Goal: Task Accomplishment & Management: Complete application form

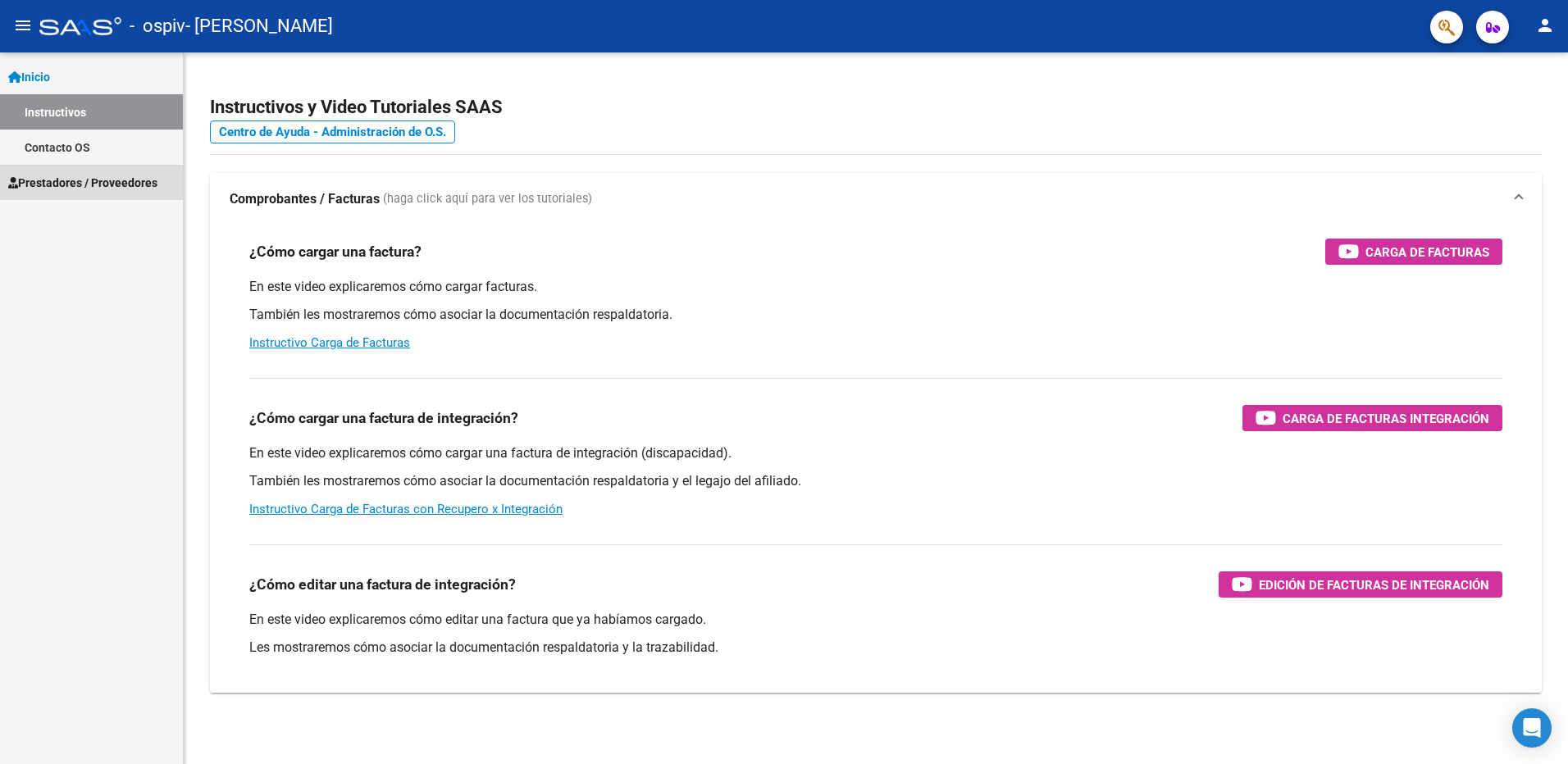
click at [145, 195] on link "Prestadores / Proveedores" at bounding box center [91, 182] width 183 height 35
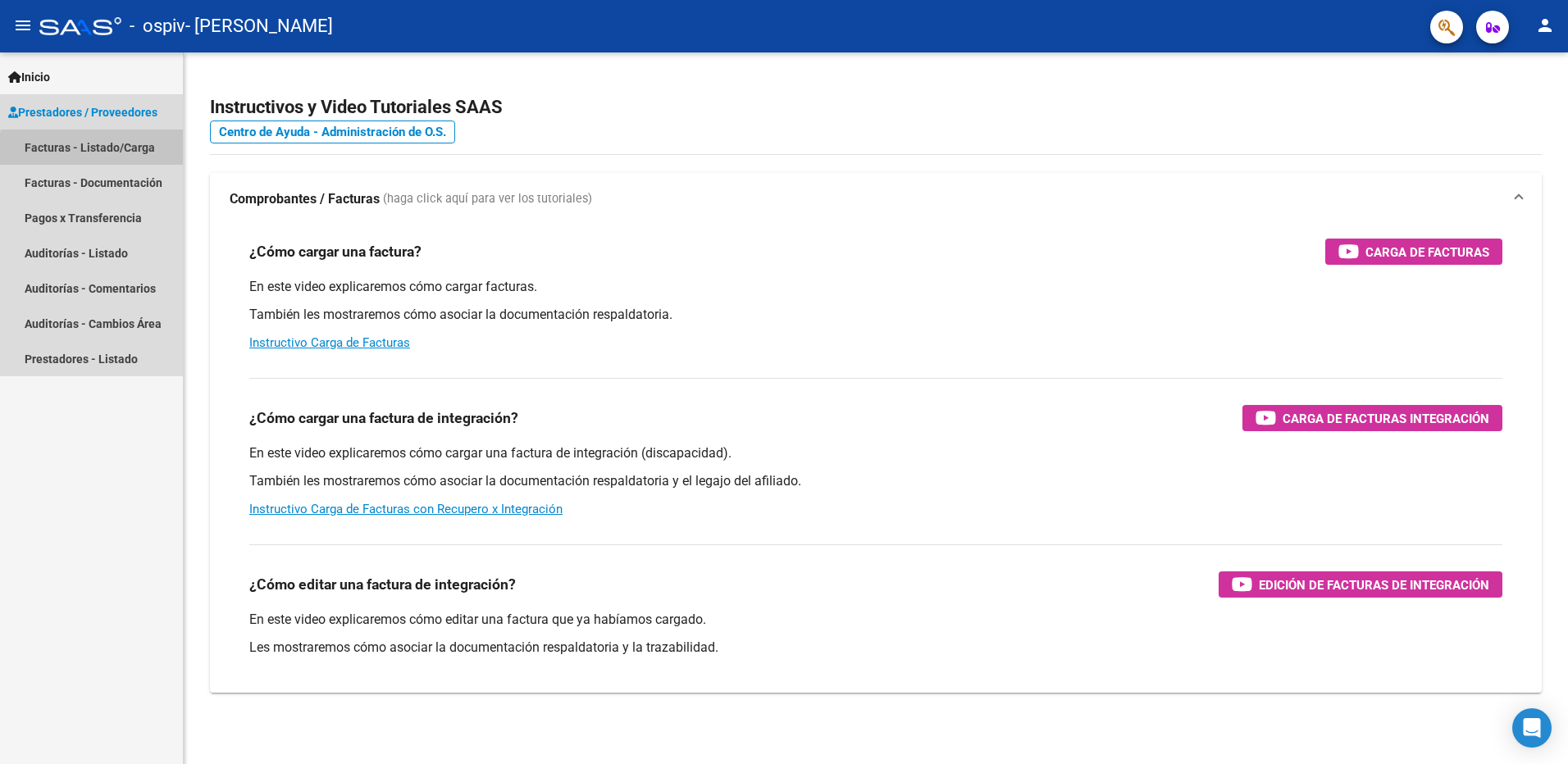
click at [136, 154] on link "Facturas - Listado/Carga" at bounding box center [91, 147] width 183 height 35
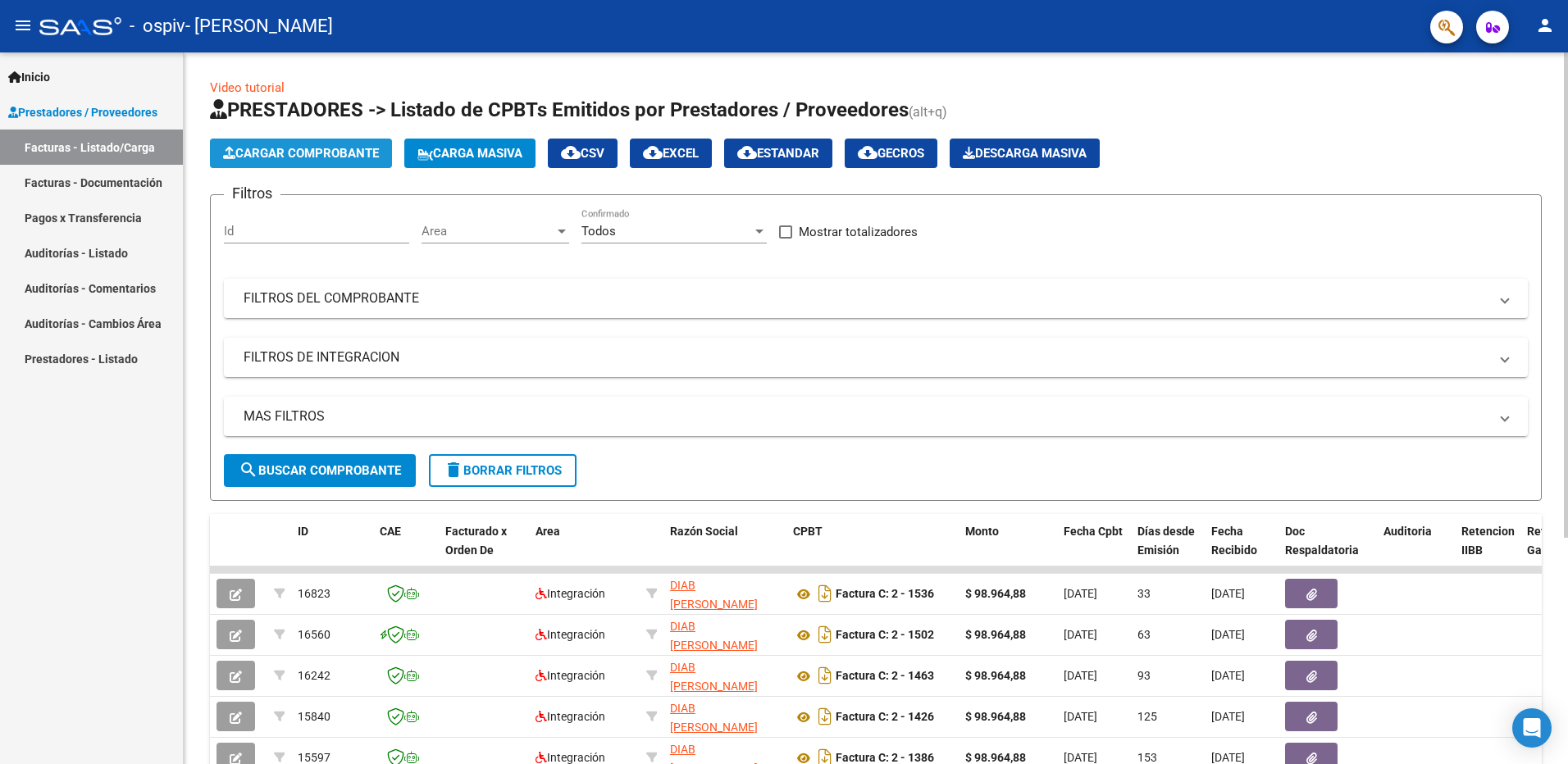
click at [371, 155] on span "Cargar Comprobante" at bounding box center [300, 154] width 155 height 15
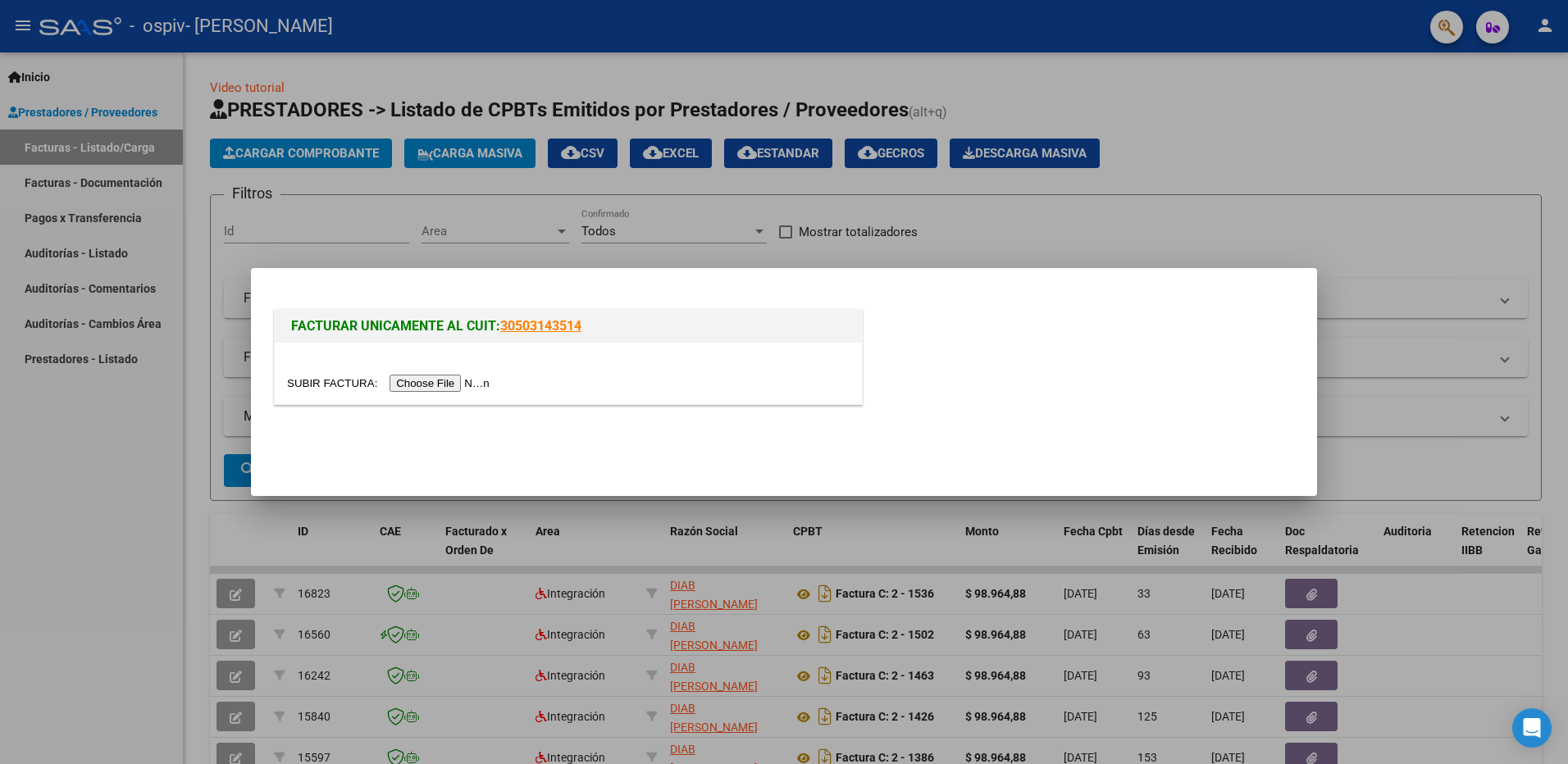
click at [407, 384] on input "file" at bounding box center [391, 382] width 207 height 17
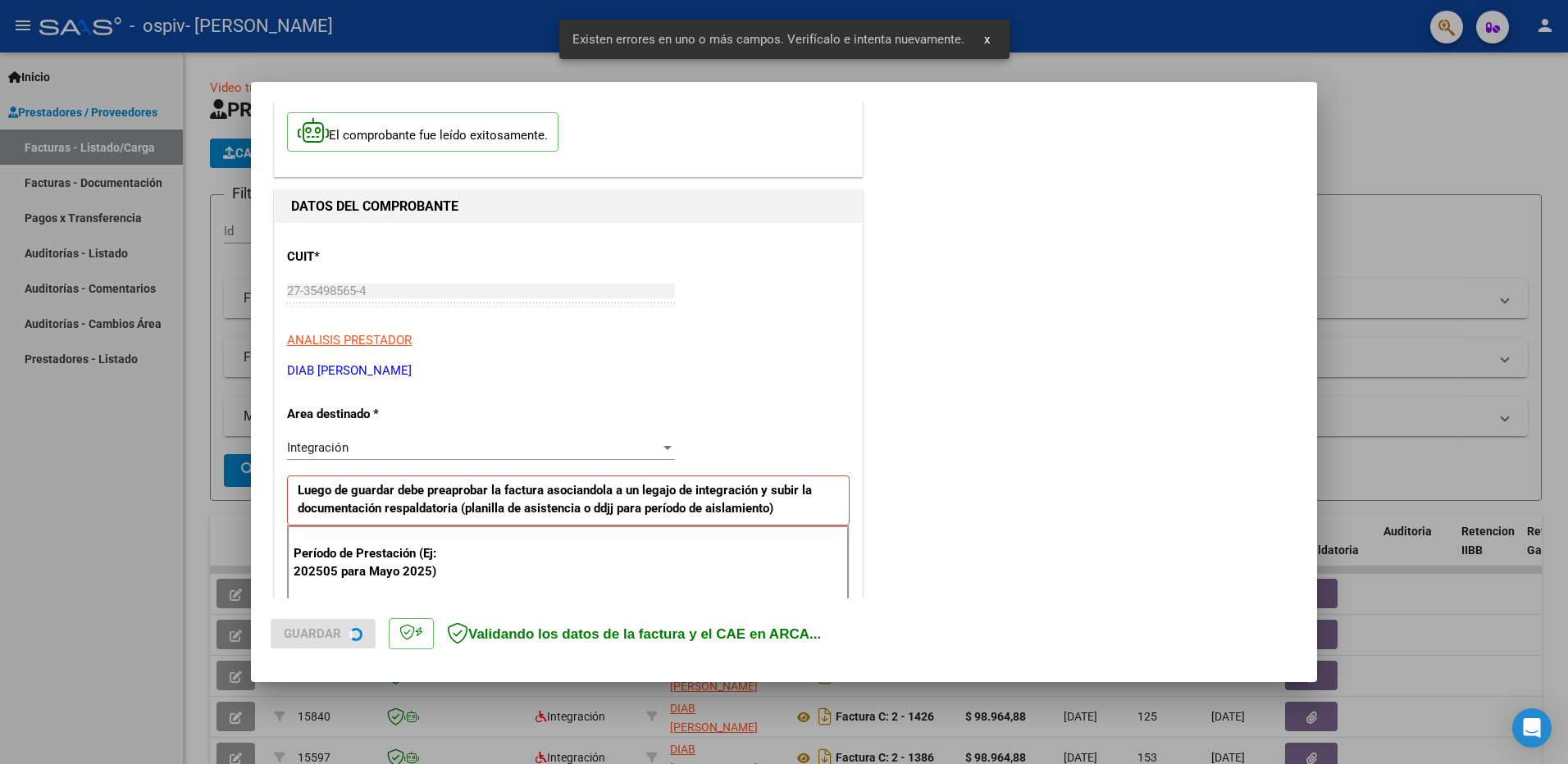
scroll to position [292, 0]
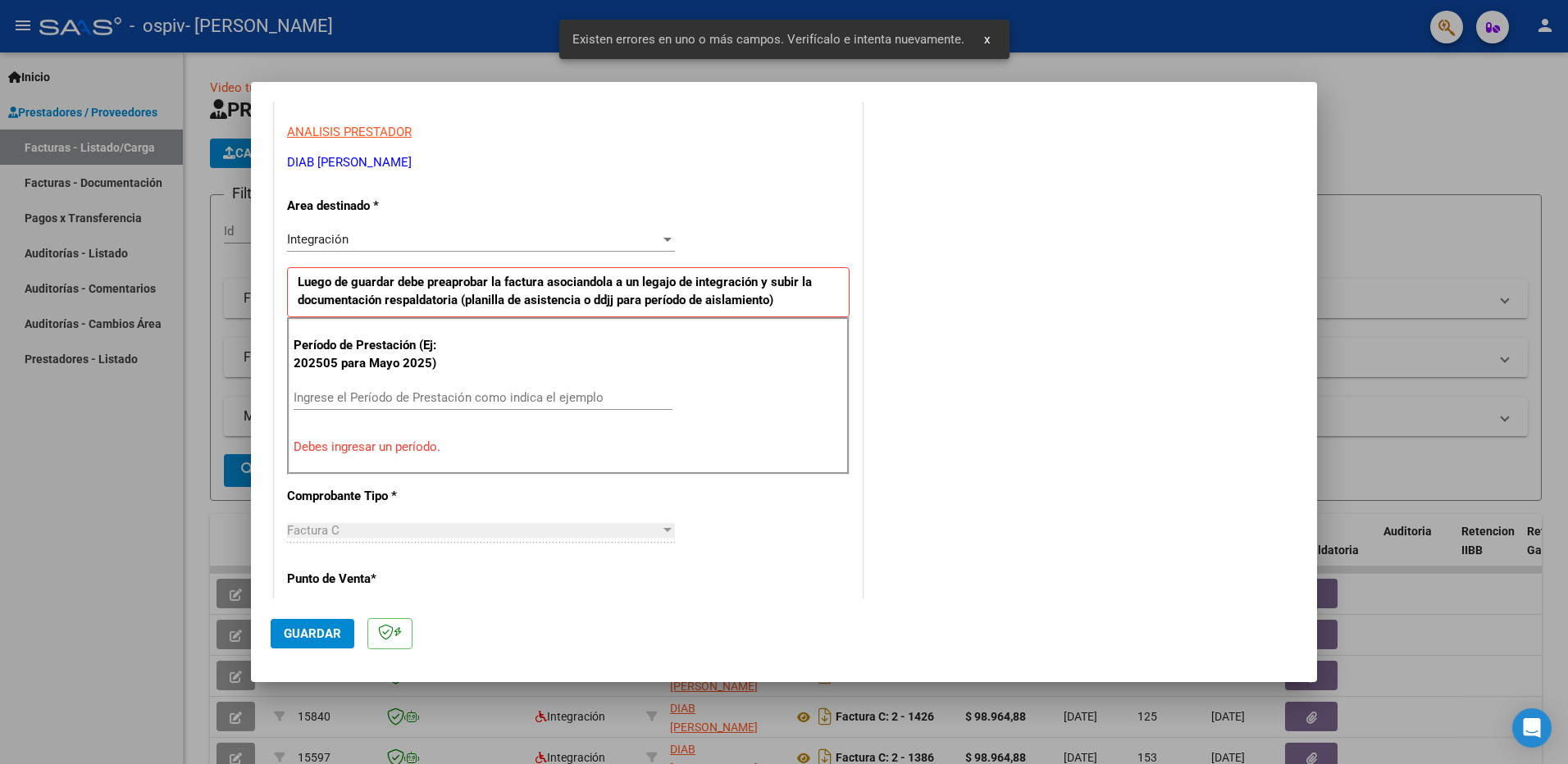
click at [369, 397] on input "Ingrese el Período de Prestación como indica el ejemplo" at bounding box center [483, 398] width 379 height 15
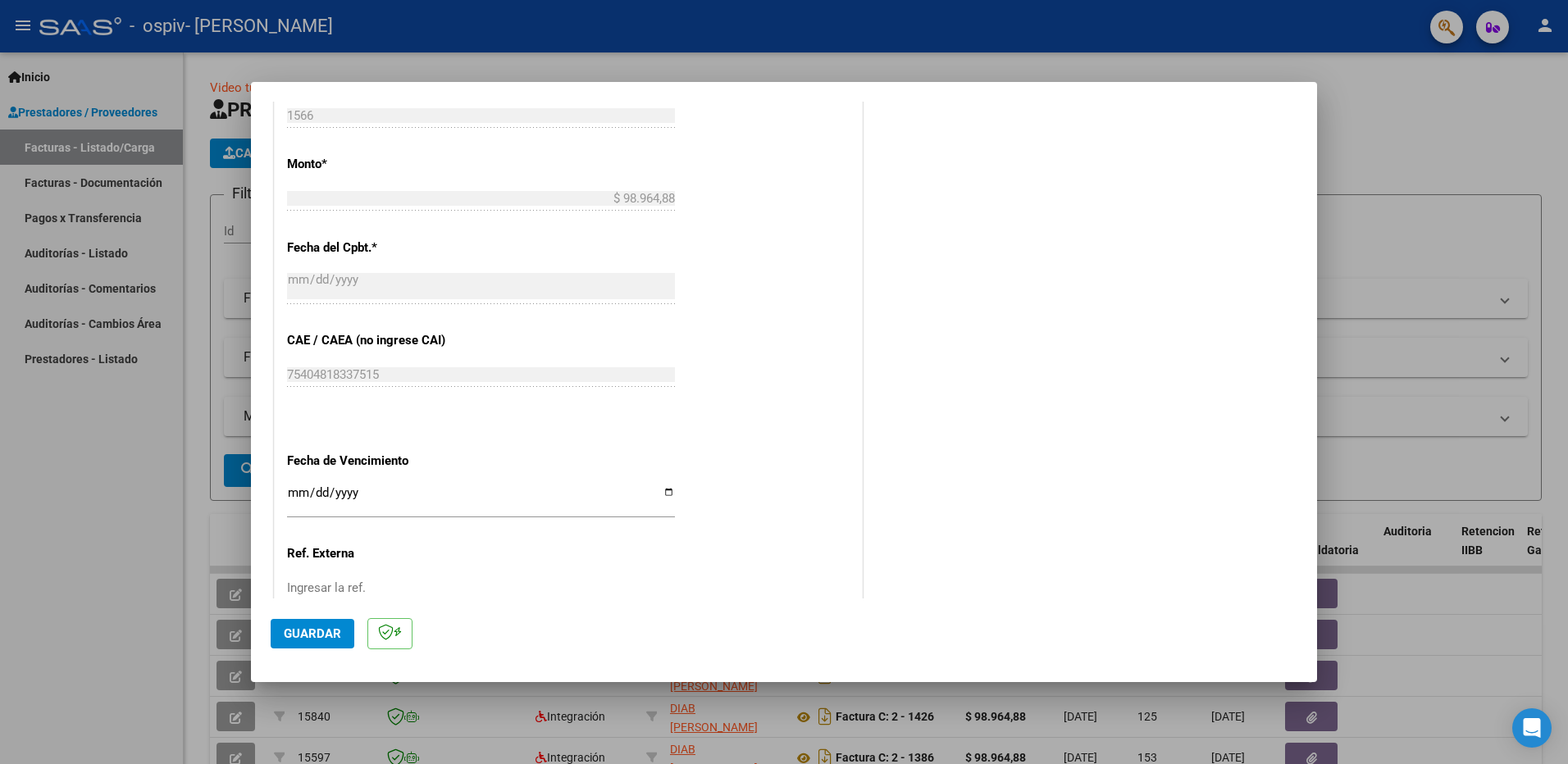
scroll to position [866, 0]
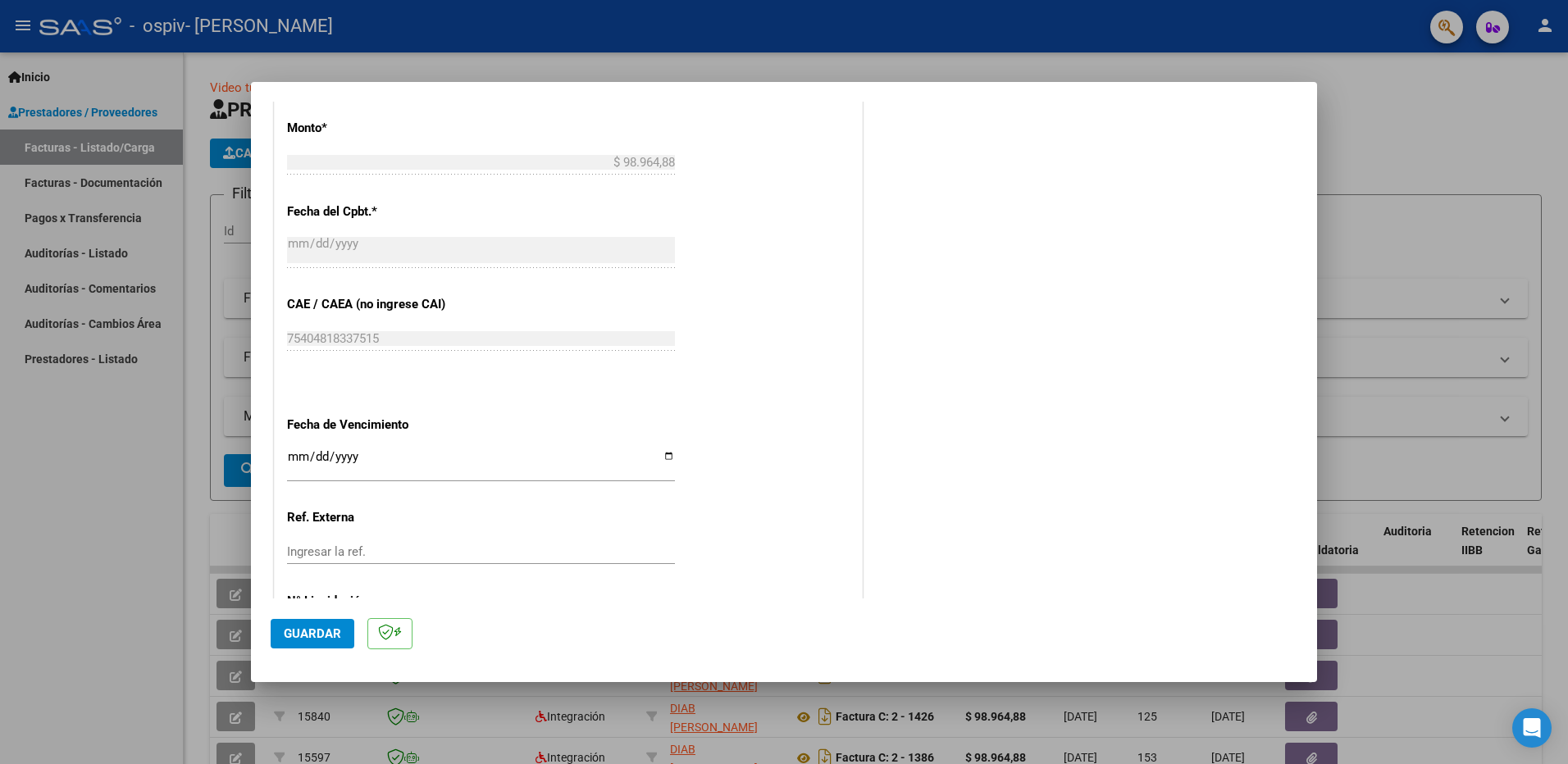
type input "202509"
click at [666, 452] on input "Ingresar la fecha" at bounding box center [481, 462] width 388 height 26
type input "[DATE]"
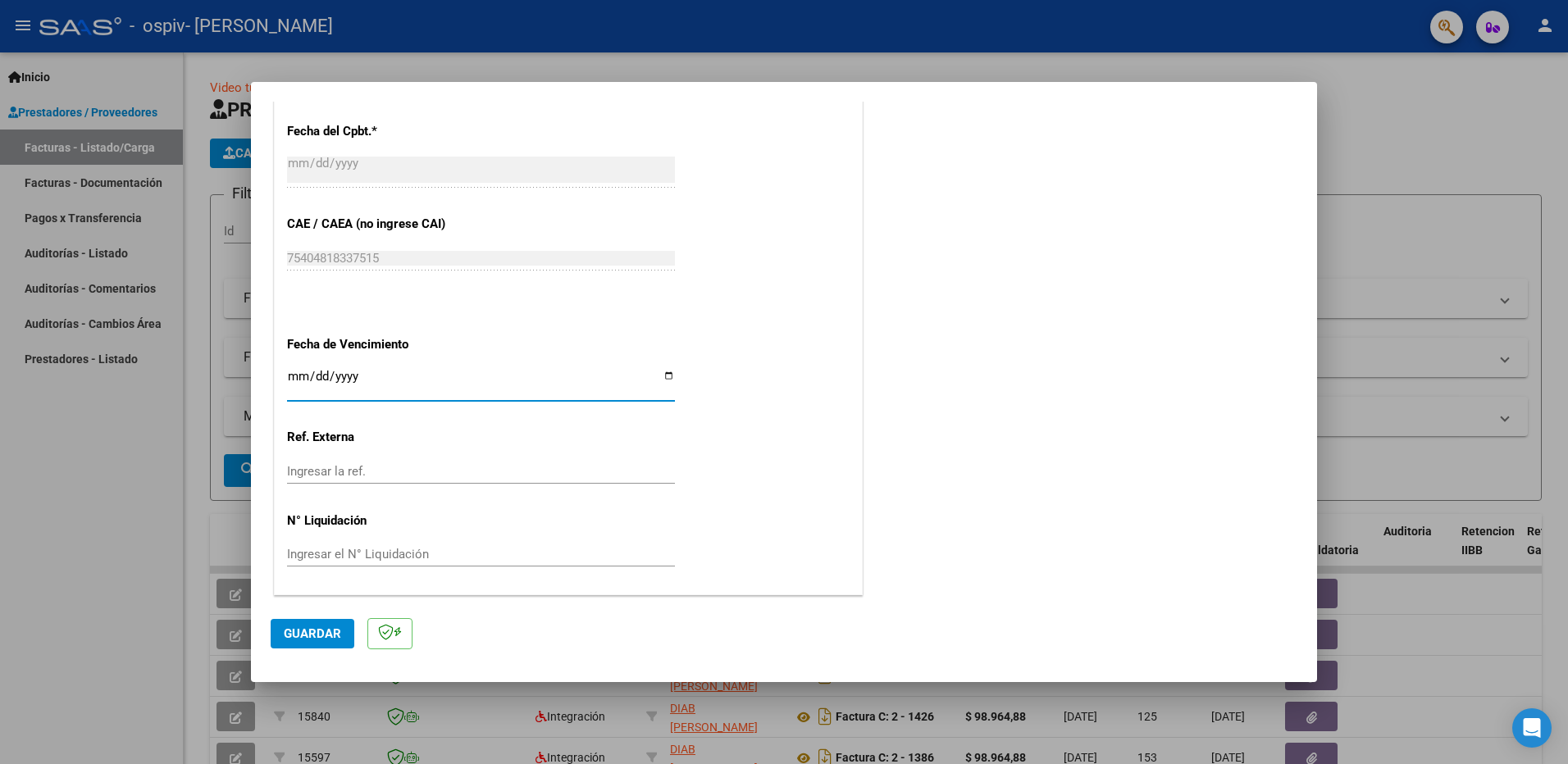
click at [329, 626] on span "Guardar" at bounding box center [312, 633] width 57 height 15
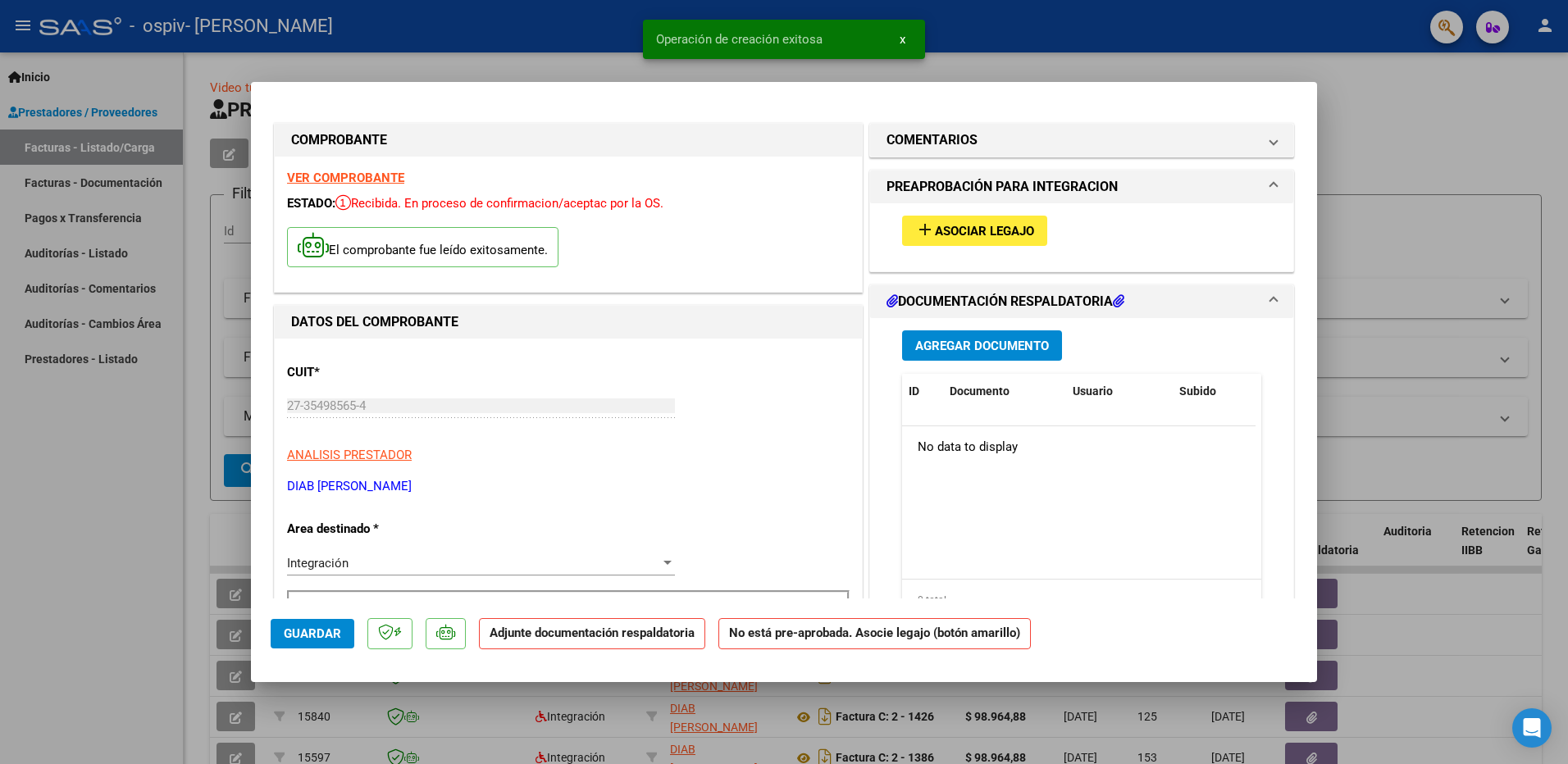
click at [947, 237] on span "Asociar Legajo" at bounding box center [984, 231] width 99 height 15
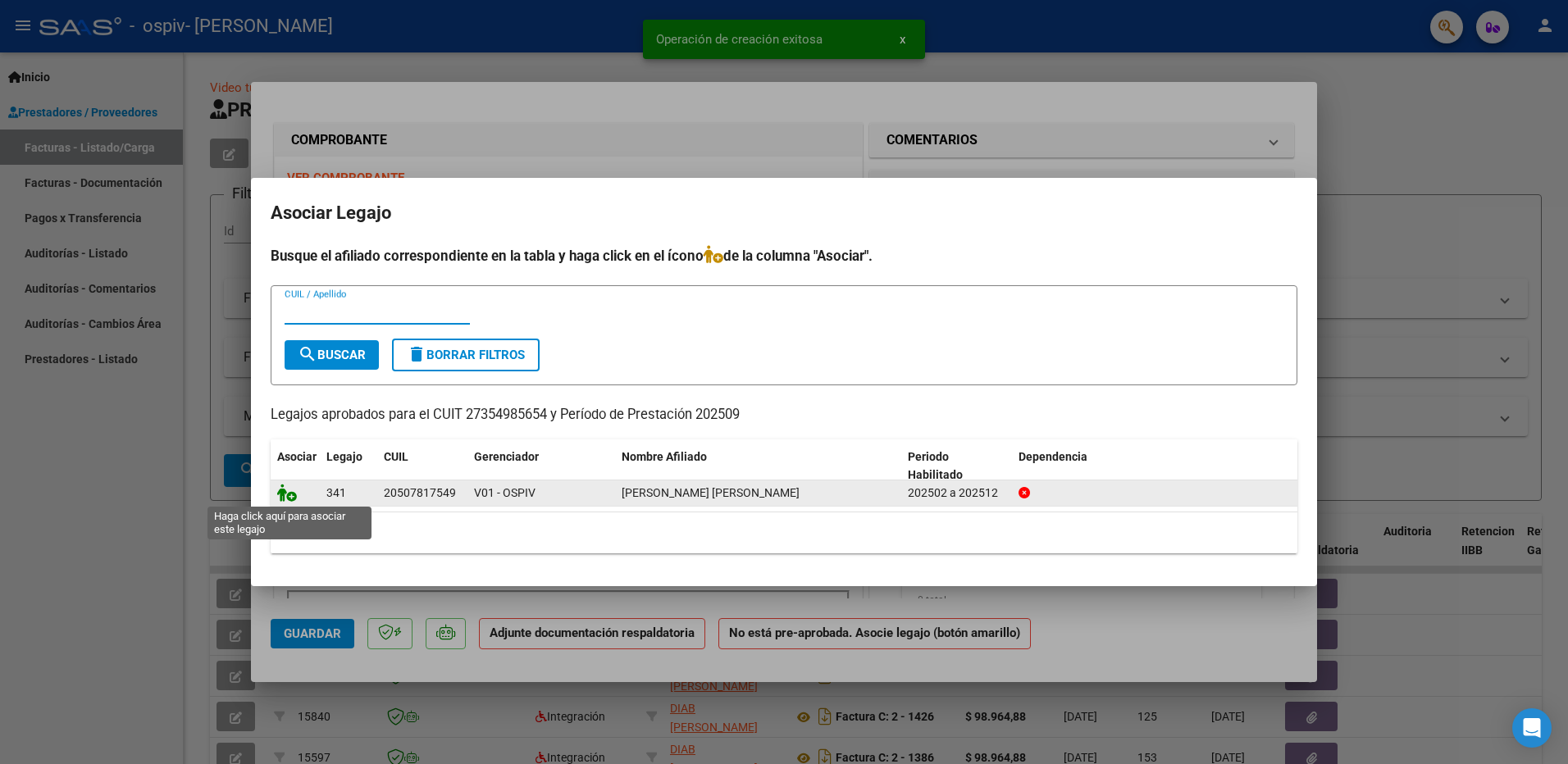
click at [282, 491] on icon at bounding box center [287, 492] width 20 height 18
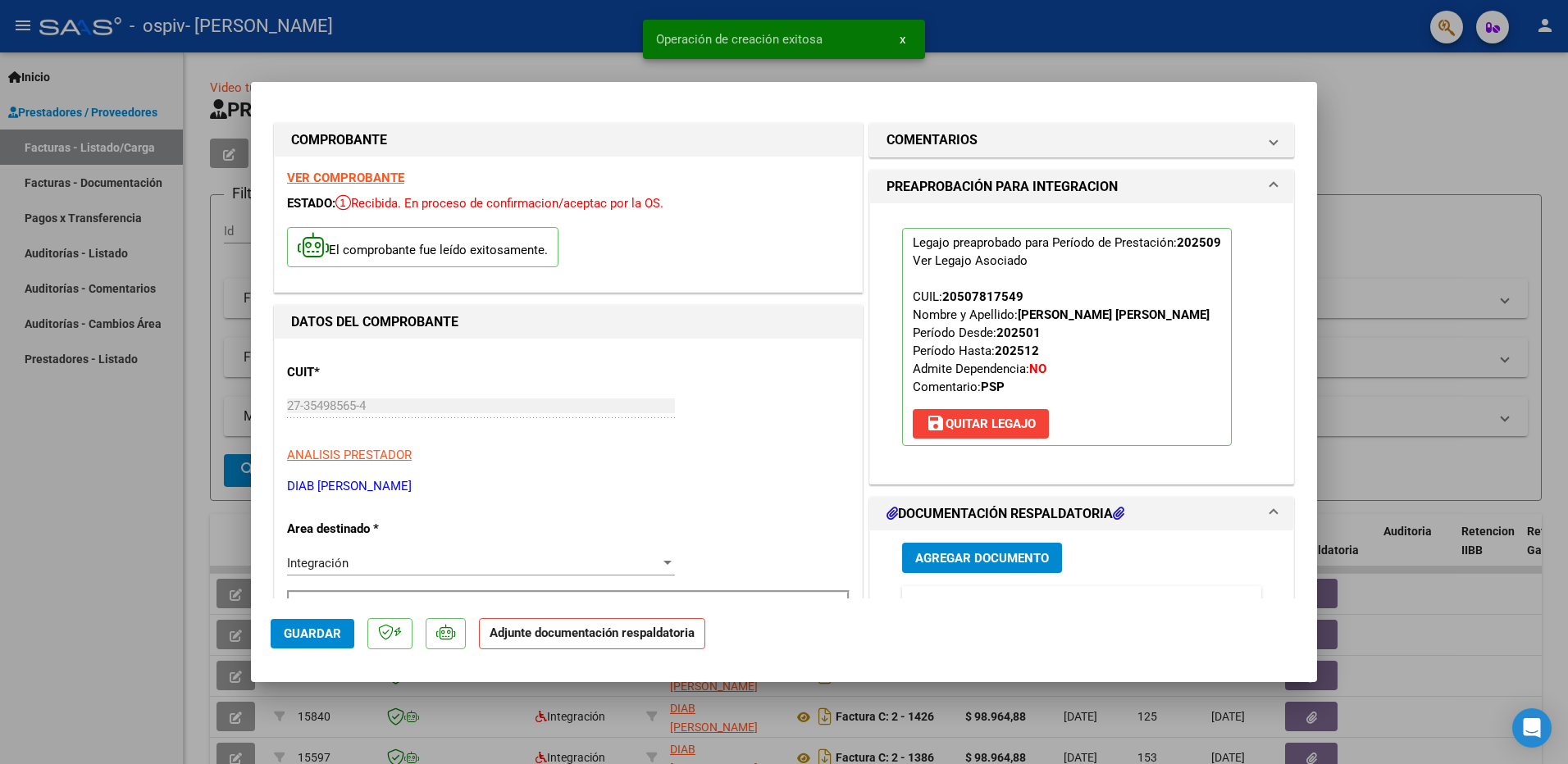
click at [965, 551] on span "Agregar Documento" at bounding box center [982, 558] width 134 height 15
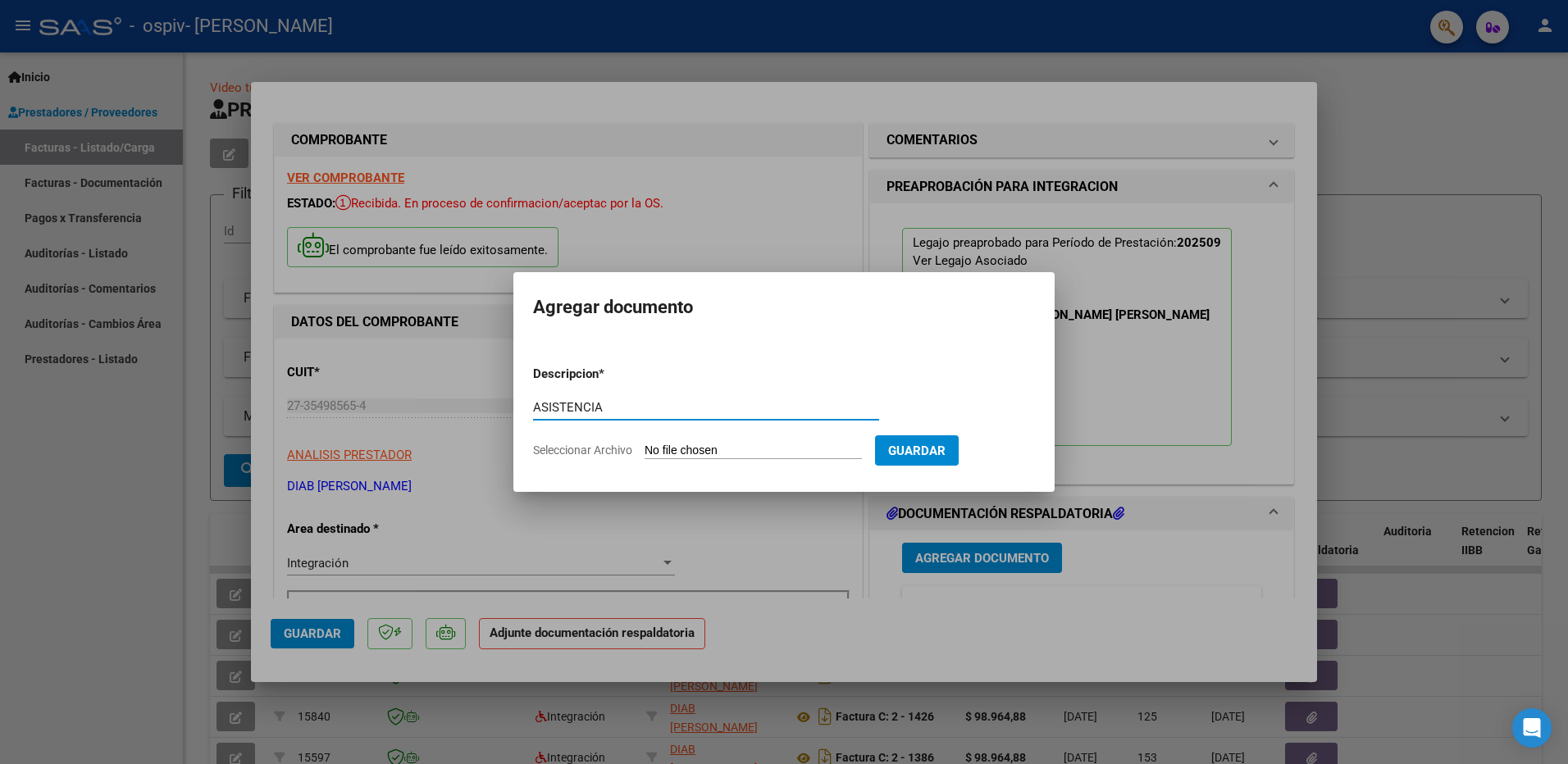
type input "ASISTENCIA"
click at [702, 450] on input "Seleccionar Archivo" at bounding box center [753, 451] width 217 height 15
type input "C:\fakepath\210515141427-6.pdf"
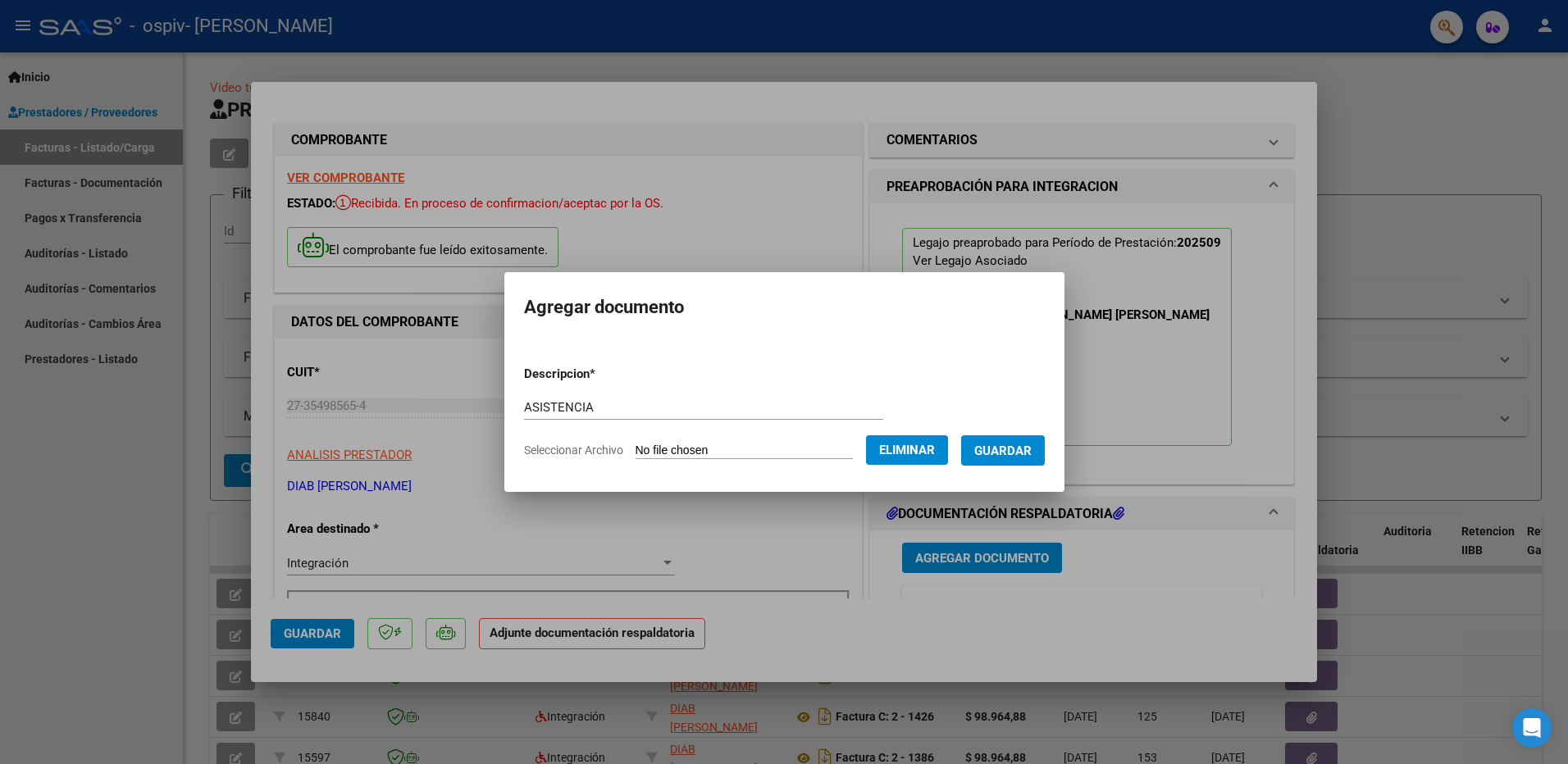
click at [994, 458] on span "Guardar" at bounding box center [1003, 451] width 57 height 15
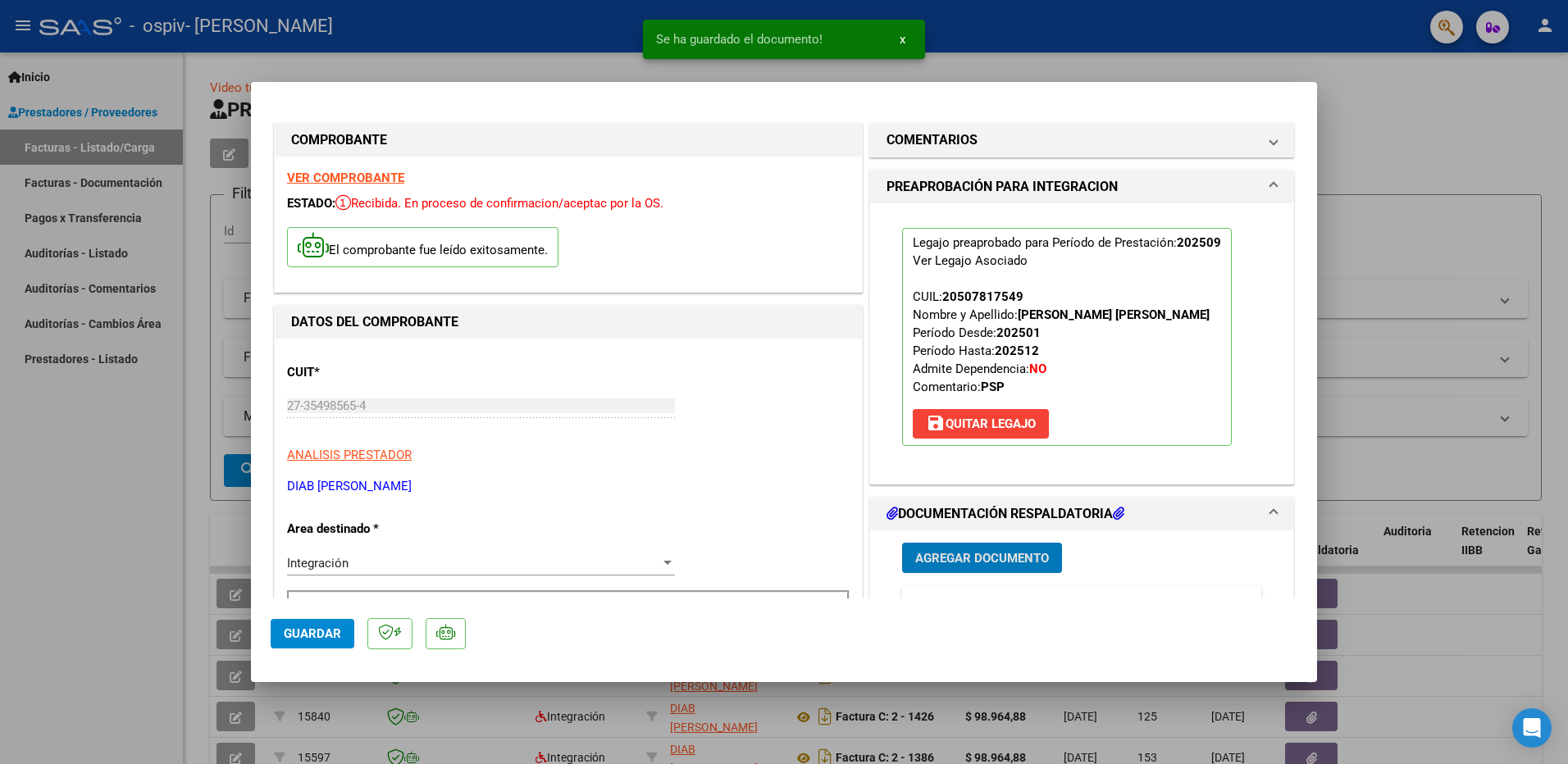
click at [1009, 564] on span "Agregar Documento" at bounding box center [982, 558] width 134 height 15
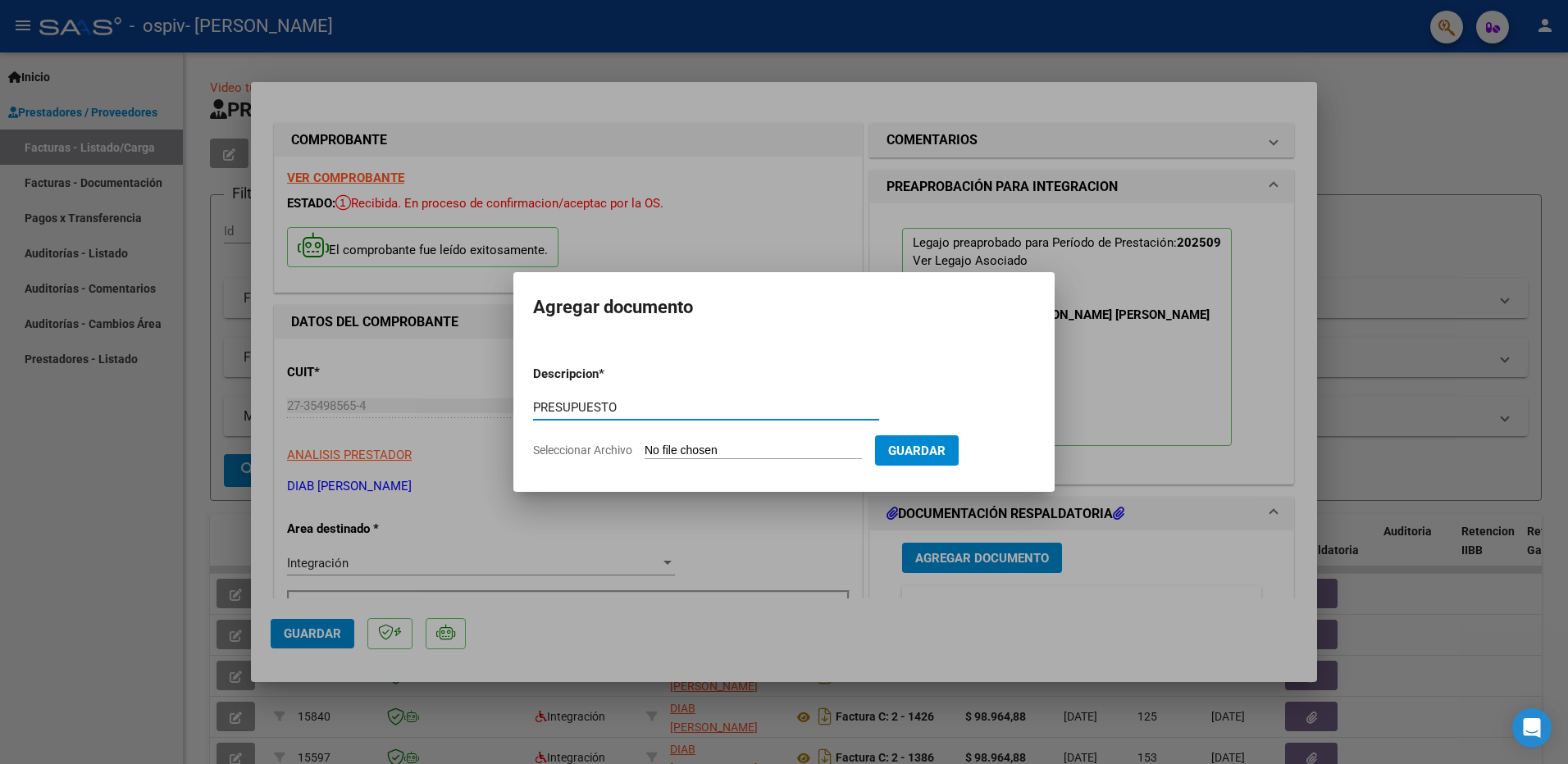
type input "PRESUPUESTO"
click at [677, 449] on input "Seleccionar Archivo" at bounding box center [753, 451] width 217 height 15
type input "C:\fakepath\BURGOS_IGLESIAS_PSP_2025[1].pdf"
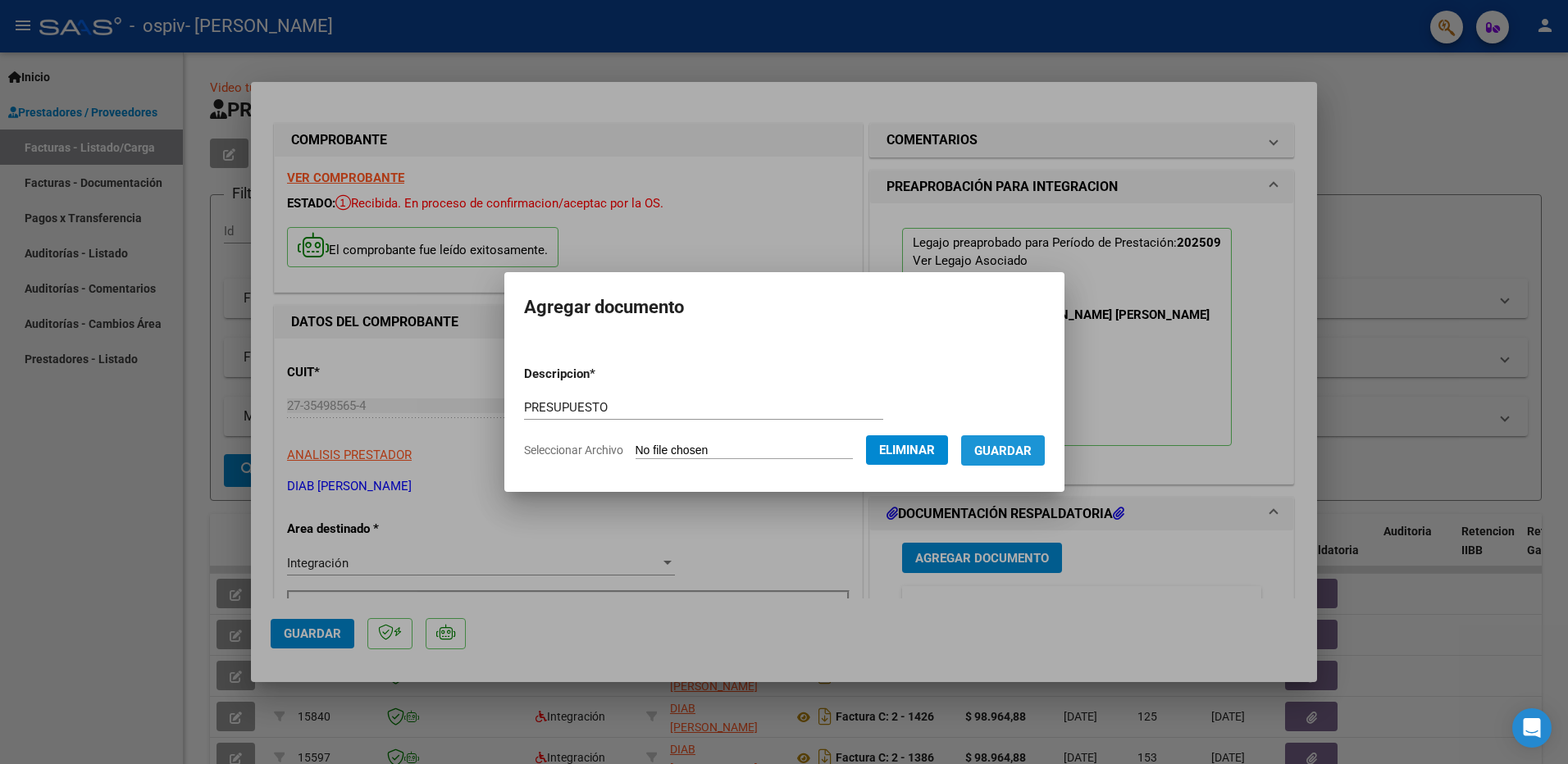
click at [1004, 458] on span "Guardar" at bounding box center [1003, 451] width 57 height 15
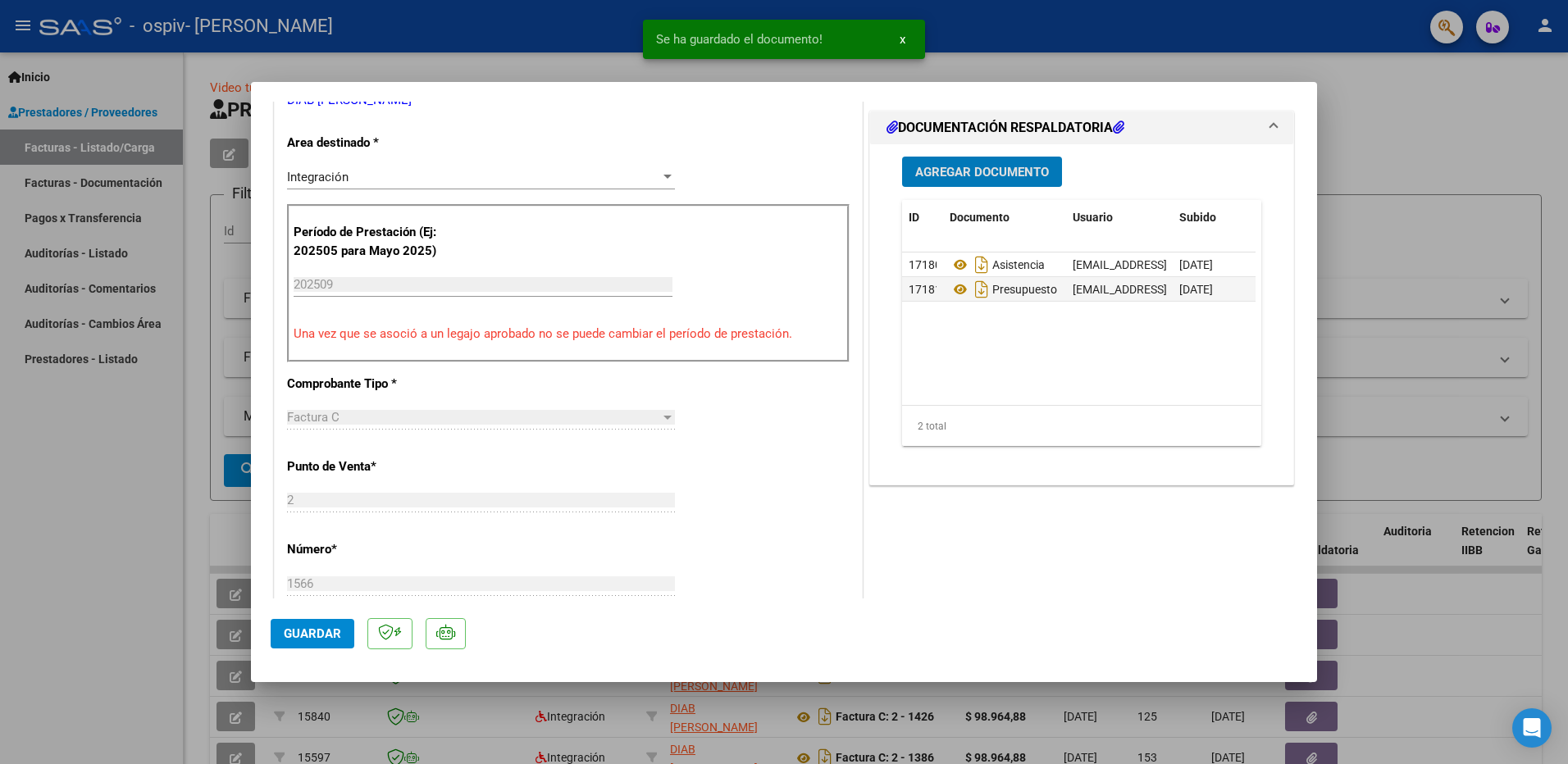
scroll to position [410, 0]
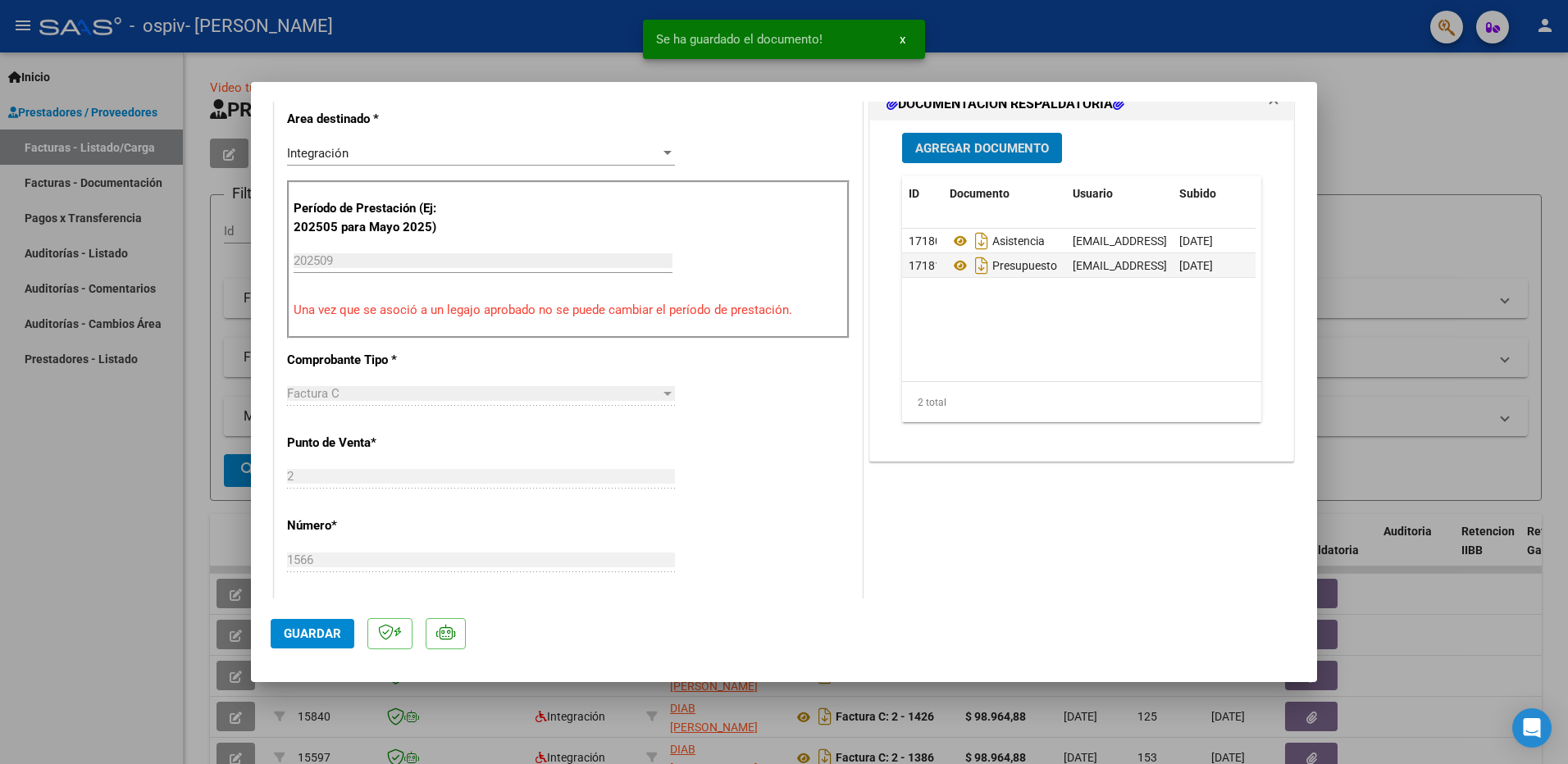
click at [325, 627] on span "Guardar" at bounding box center [312, 633] width 57 height 15
click at [1105, 37] on div at bounding box center [784, 382] width 1568 height 764
type input "$ 0,00"
